Goal: Task Accomplishment & Management: Manage account settings

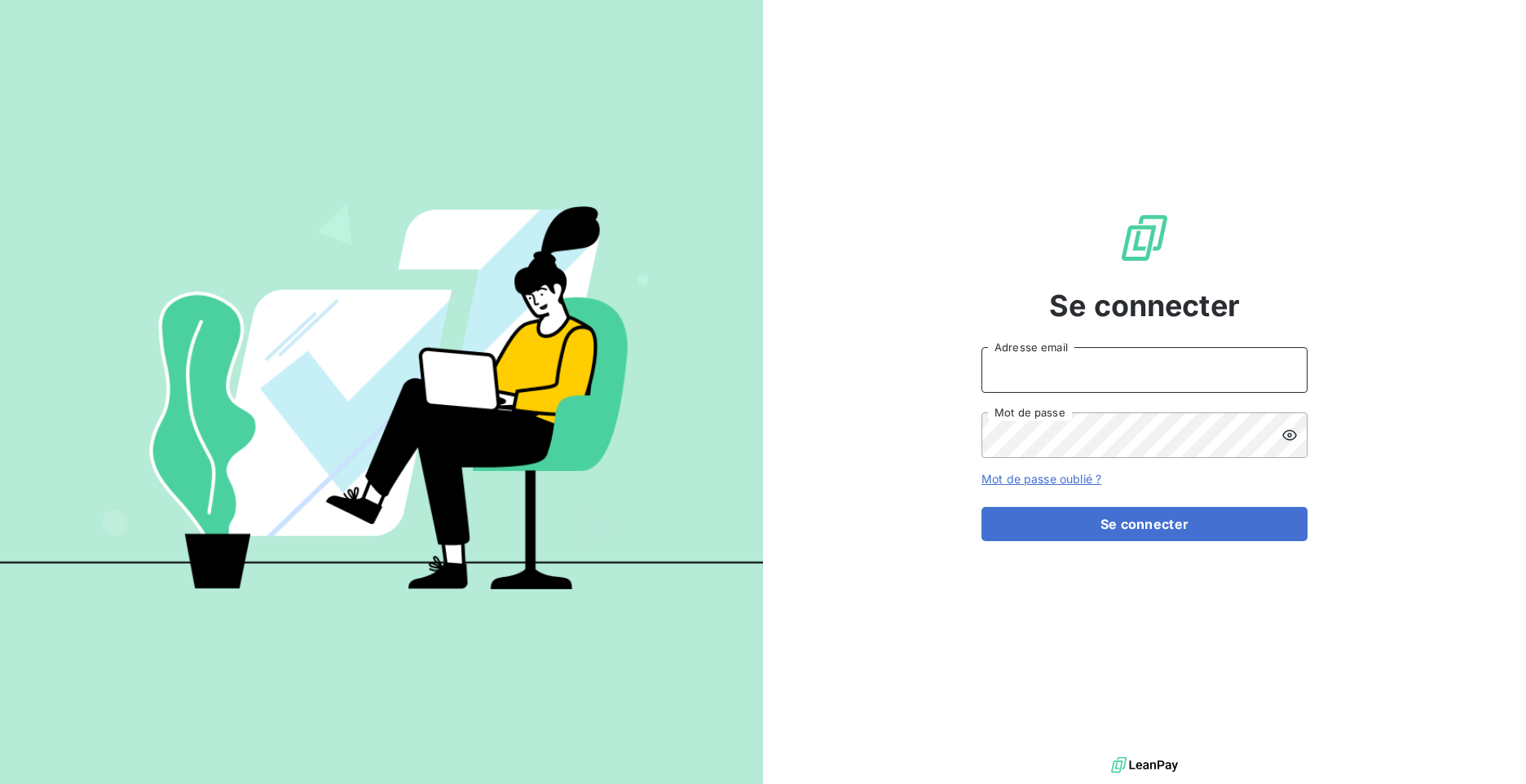
click at [1099, 374] on input "Adresse email" at bounding box center [1144, 370] width 326 height 46
type input "[EMAIL_ADDRESS][DOMAIN_NAME]"
click at [1289, 428] on icon at bounding box center [1290, 436] width 17 height 17
click at [942, 425] on div "Se connecter [EMAIL_ADDRESS][DOMAIN_NAME] Adresse email Mot de passe Mot de pas…" at bounding box center [1144, 376] width 763 height 752
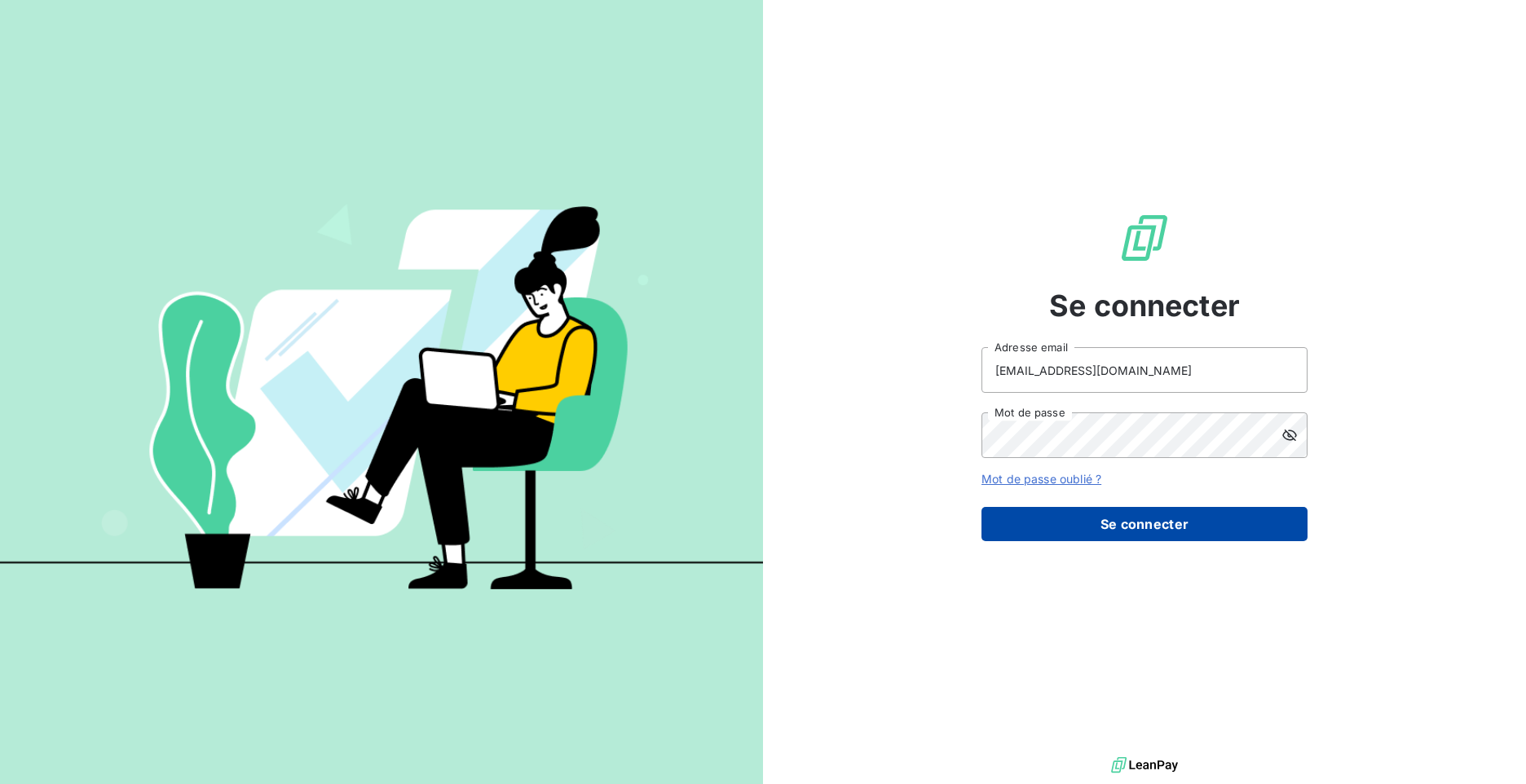
click at [1131, 520] on button "Se connecter" at bounding box center [1144, 523] width 326 height 34
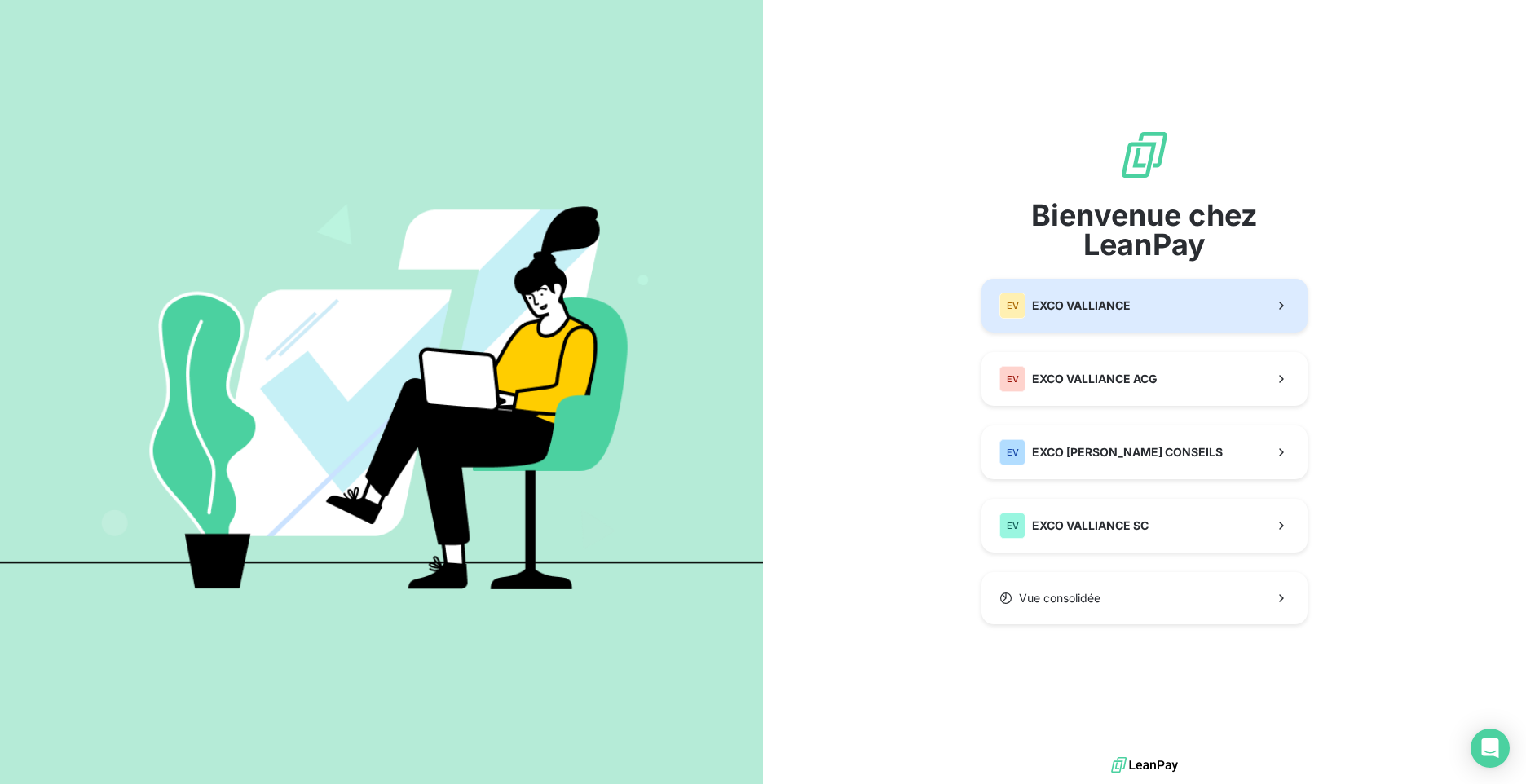
click at [1030, 312] on div "EV EXCO VALLIANCE" at bounding box center [1064, 306] width 131 height 26
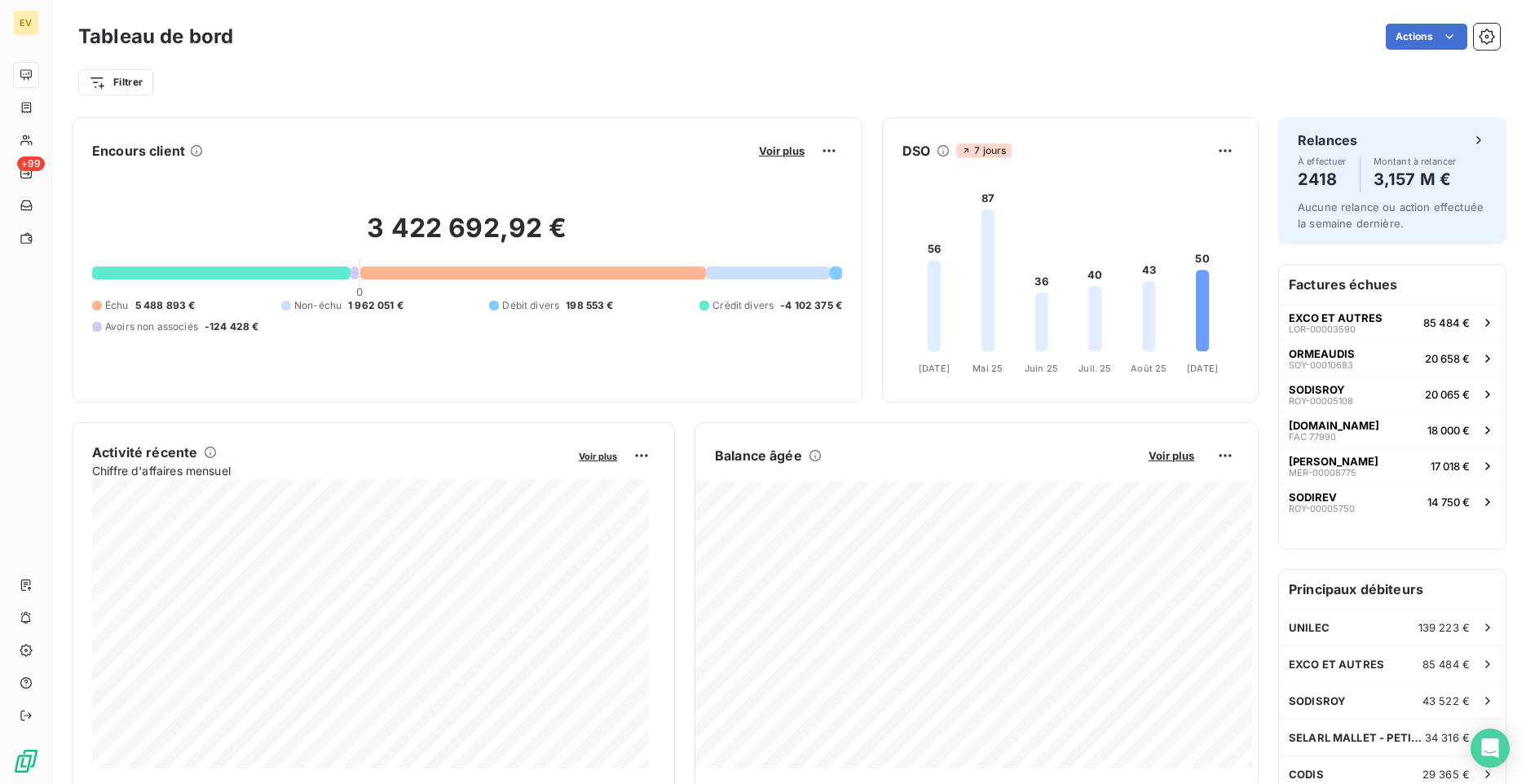
click at [937, 149] on icon at bounding box center [943, 150] width 13 height 13
click at [938, 152] on icon at bounding box center [943, 150] width 11 height 11
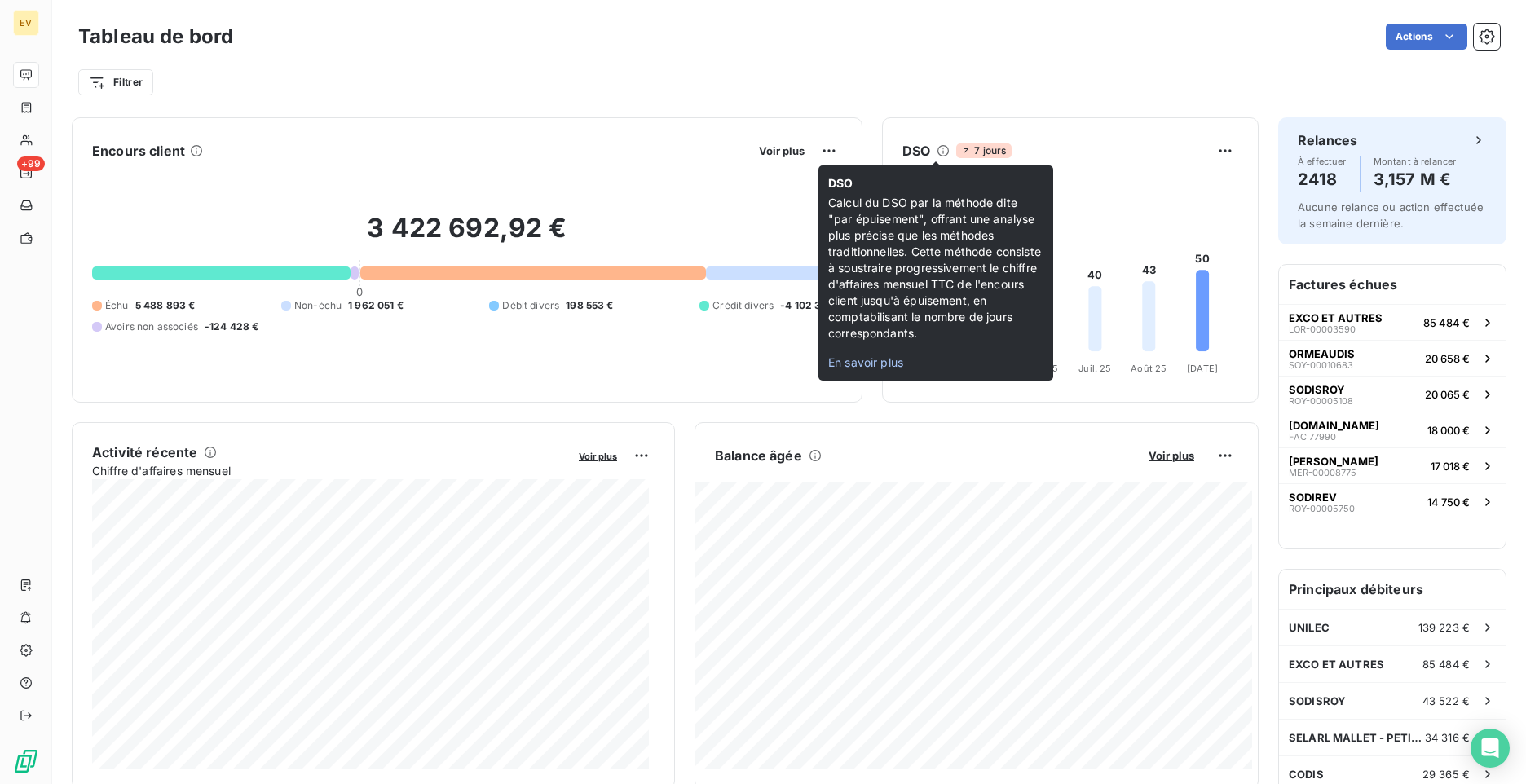
click at [859, 360] on span "En savoir plus" at bounding box center [865, 361] width 75 height 14
